Goal: Information Seeking & Learning: Learn about a topic

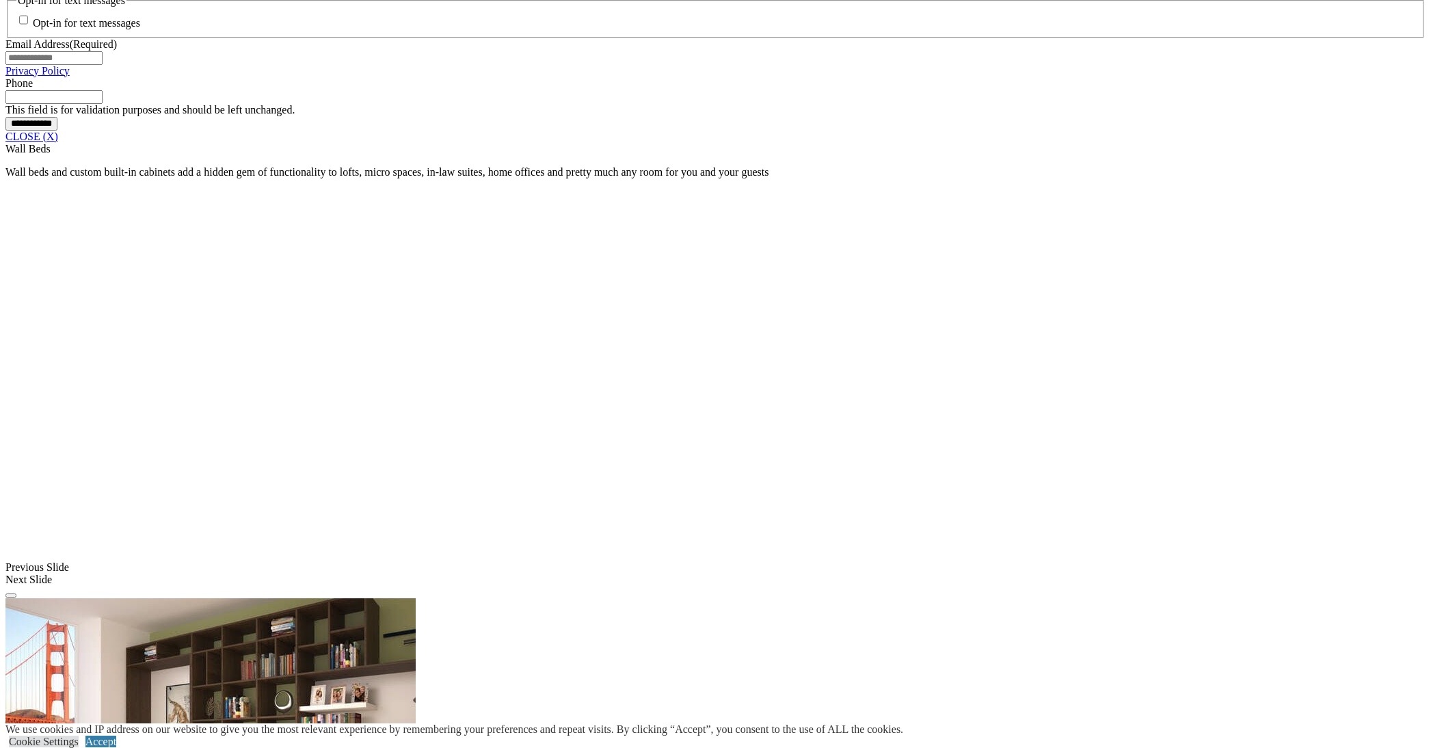
scroll to position [1162, 0]
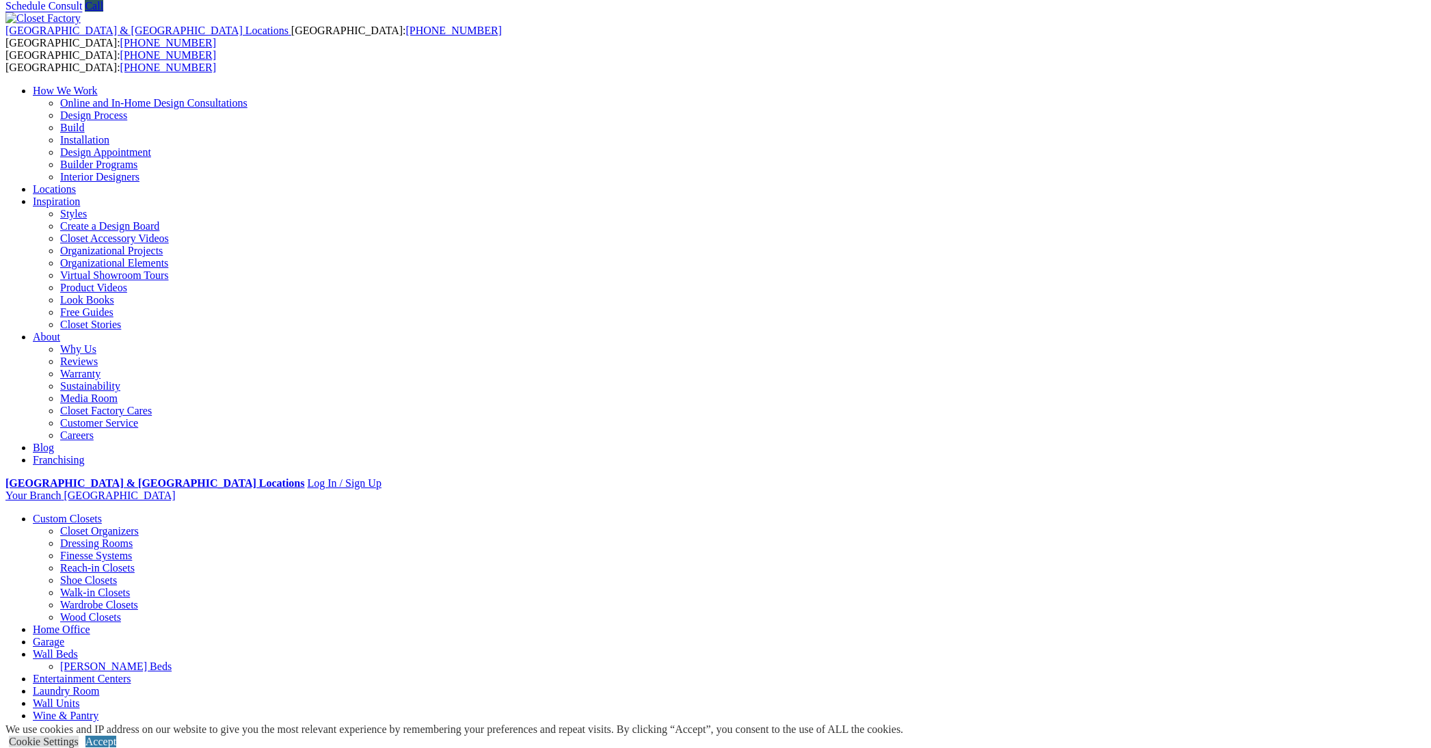
scroll to position [0, 0]
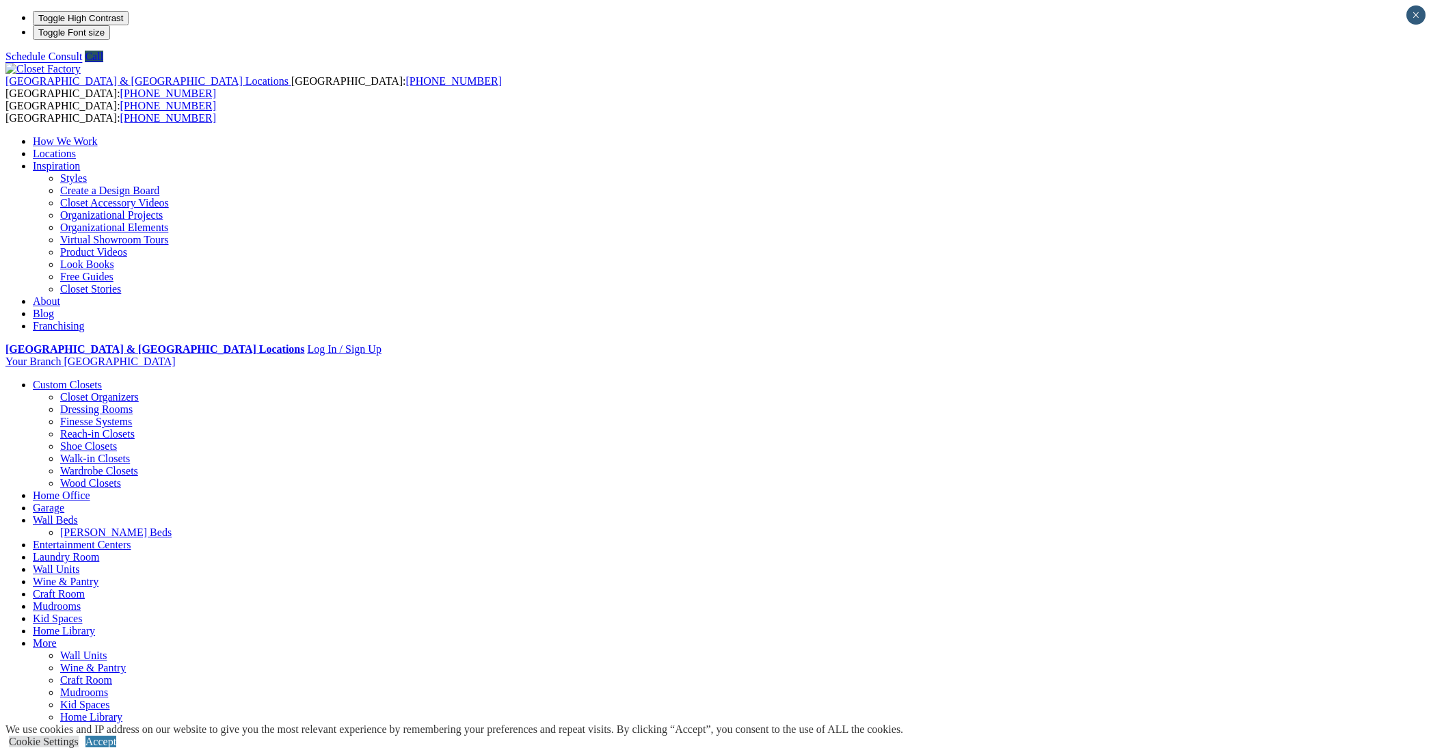
drag, startPoint x: 1375, startPoint y: 334, endPoint x: 1384, endPoint y: 407, distance: 73.1
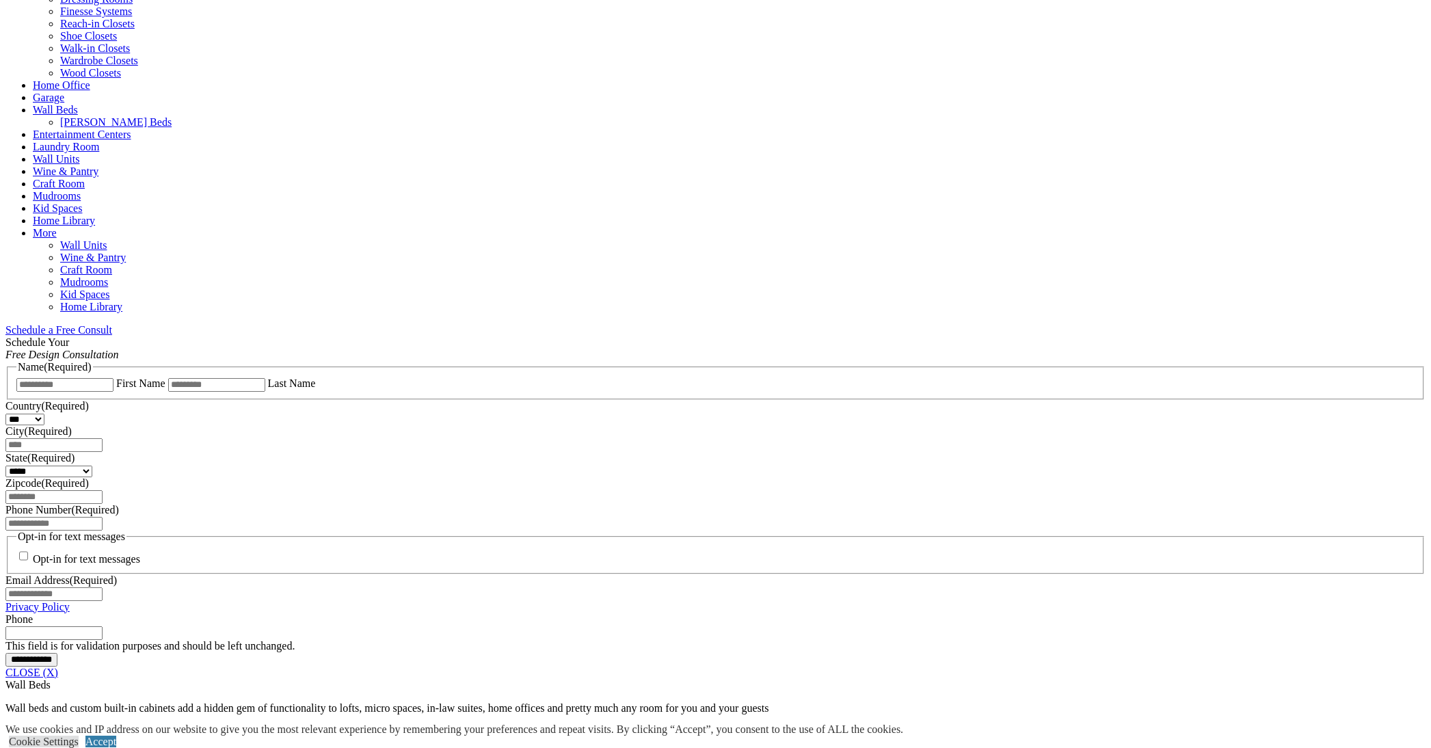
scroll to position [273, 0]
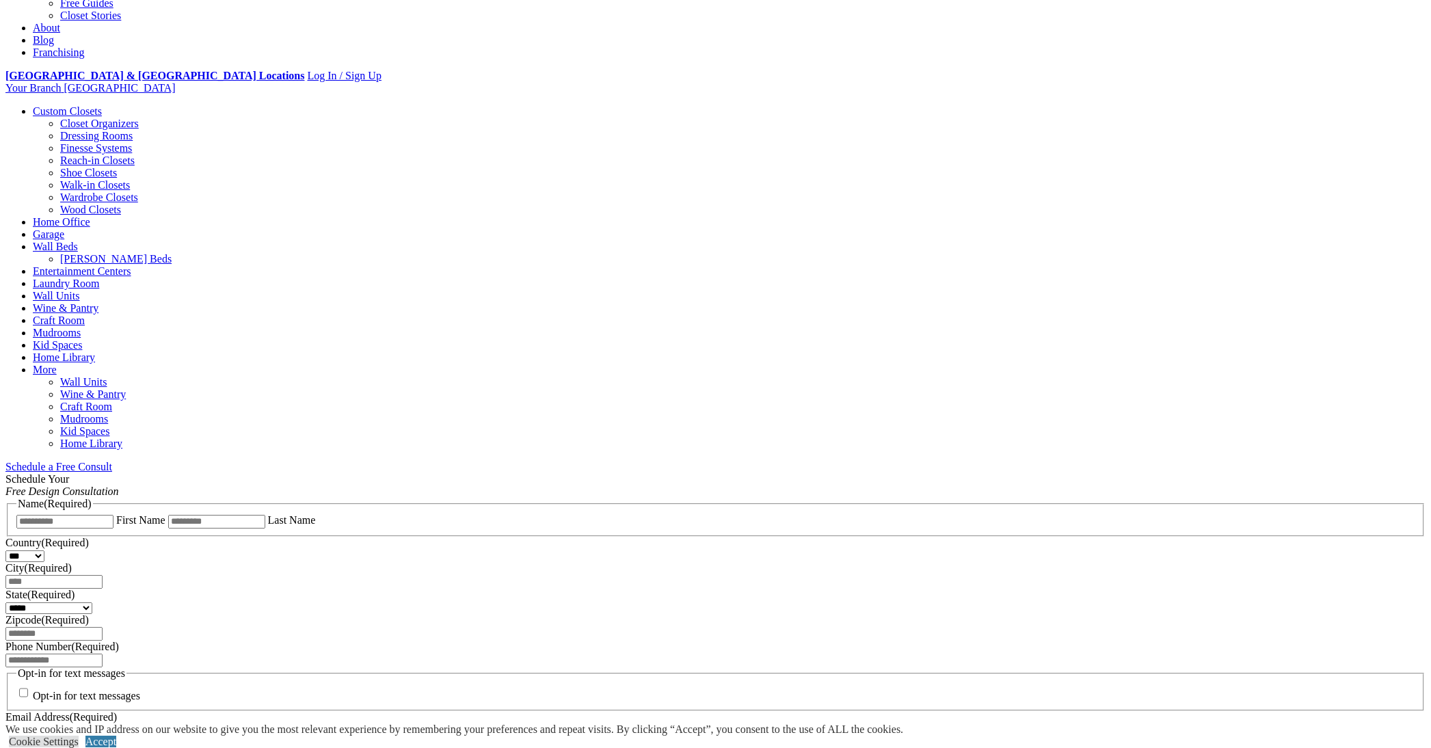
drag, startPoint x: 563, startPoint y: 252, endPoint x: 605, endPoint y: 233, distance: 45.6
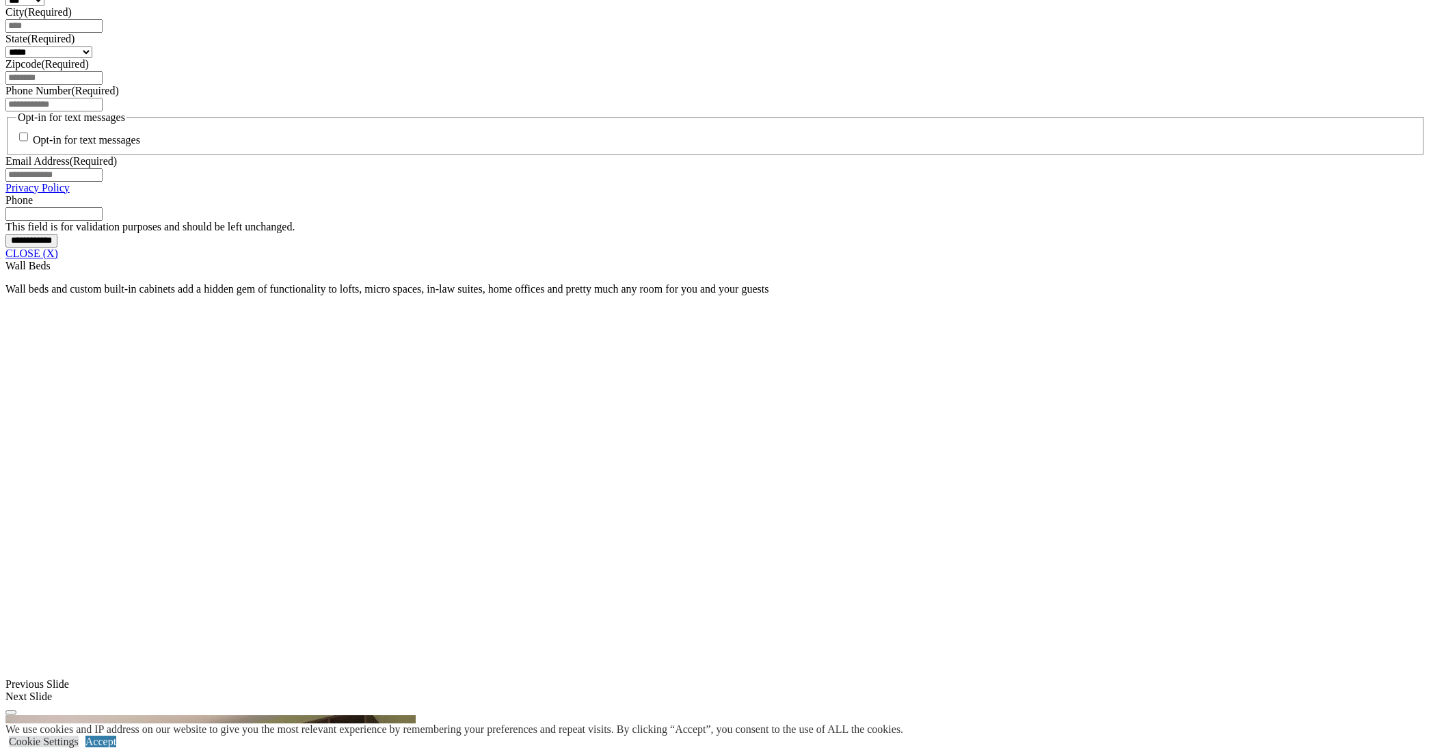
scroll to position [870, 0]
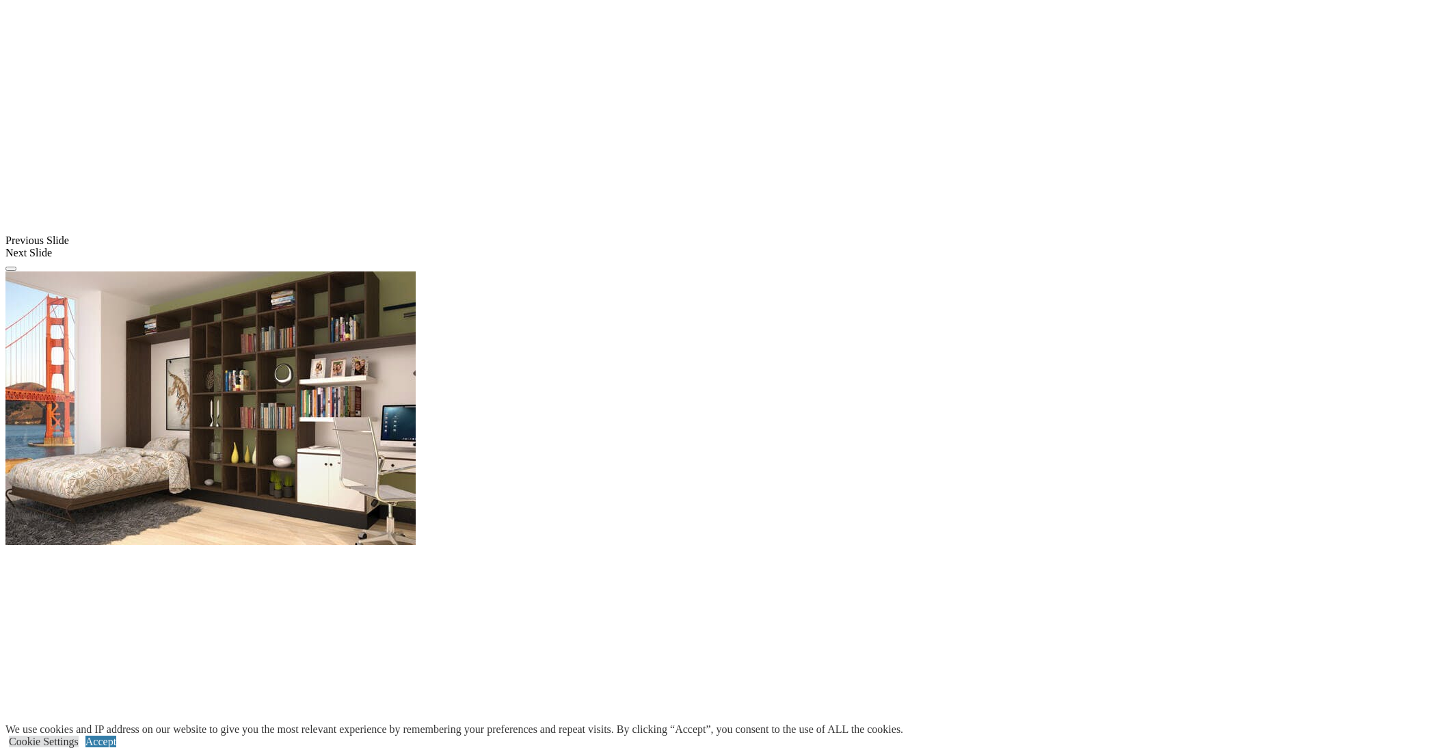
scroll to position [1280, 0]
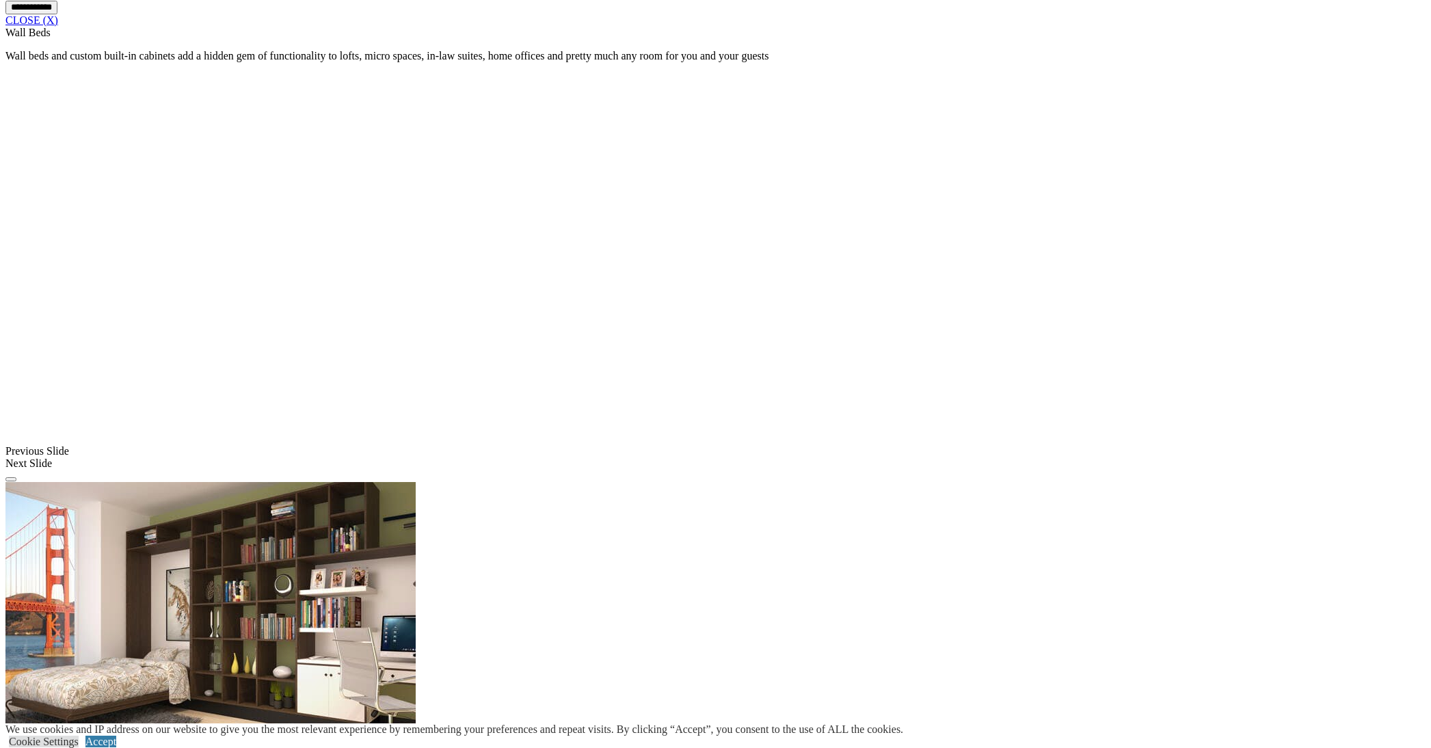
scroll to position [870, 0]
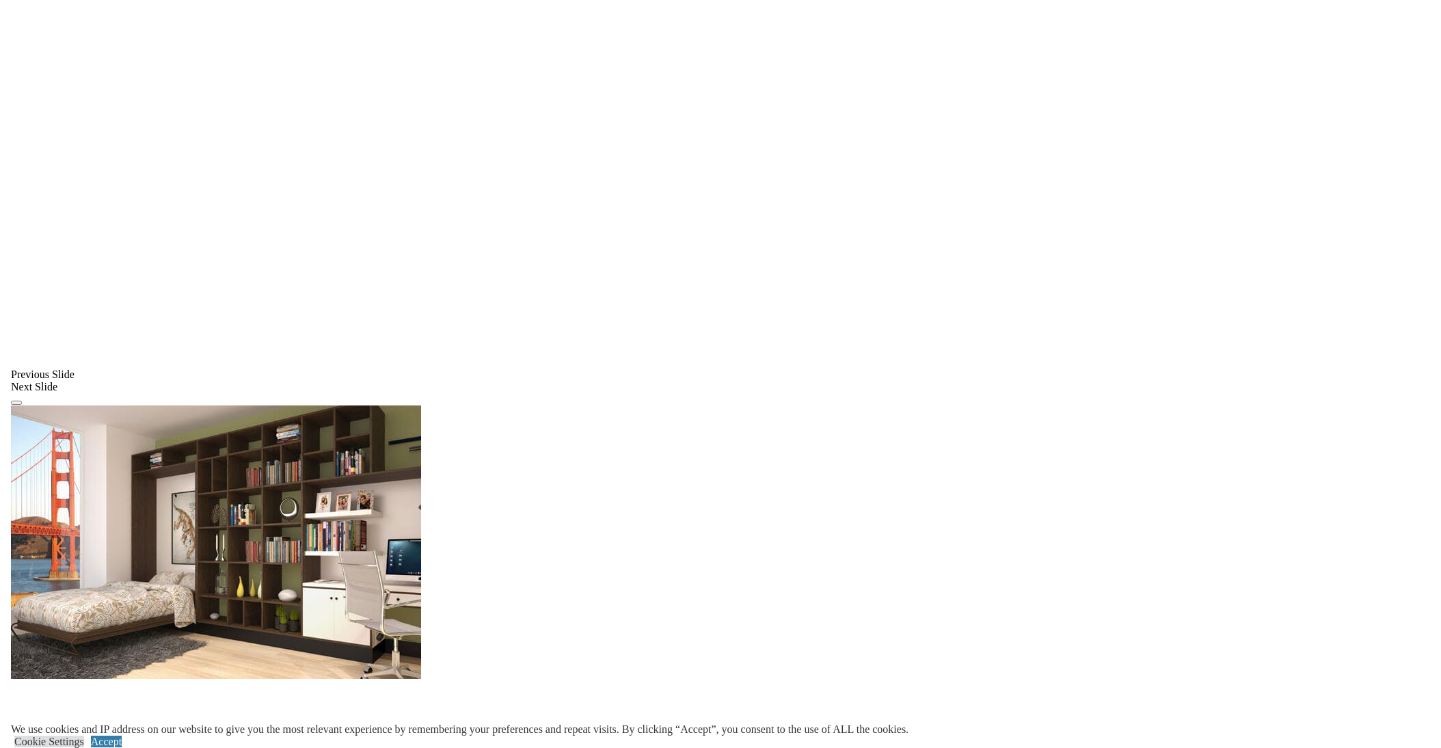
scroll to position [1144, 0]
